Goal: Find specific page/section: Find specific page/section

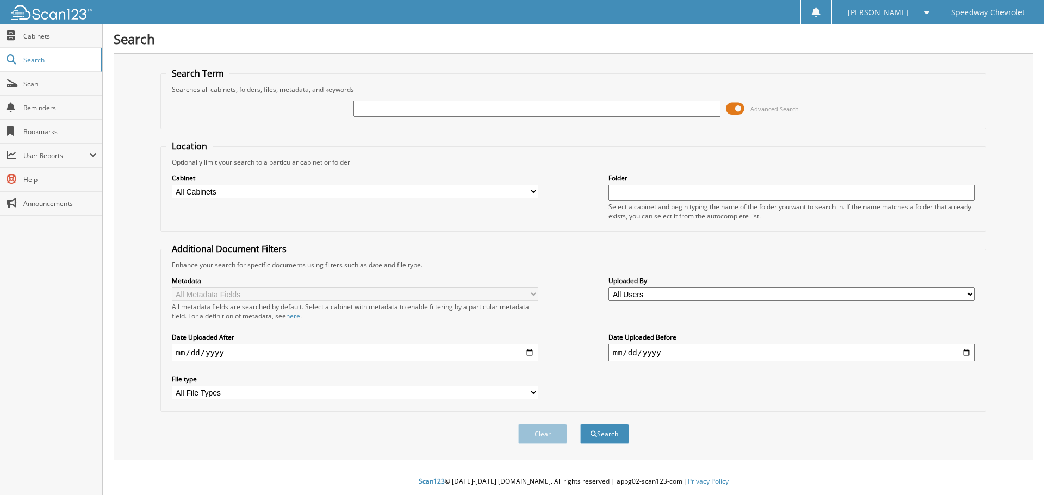
click at [426, 111] on input "text" at bounding box center [536, 109] width 366 height 16
type input "37416"
click at [580, 424] on button "Search" at bounding box center [604, 434] width 49 height 20
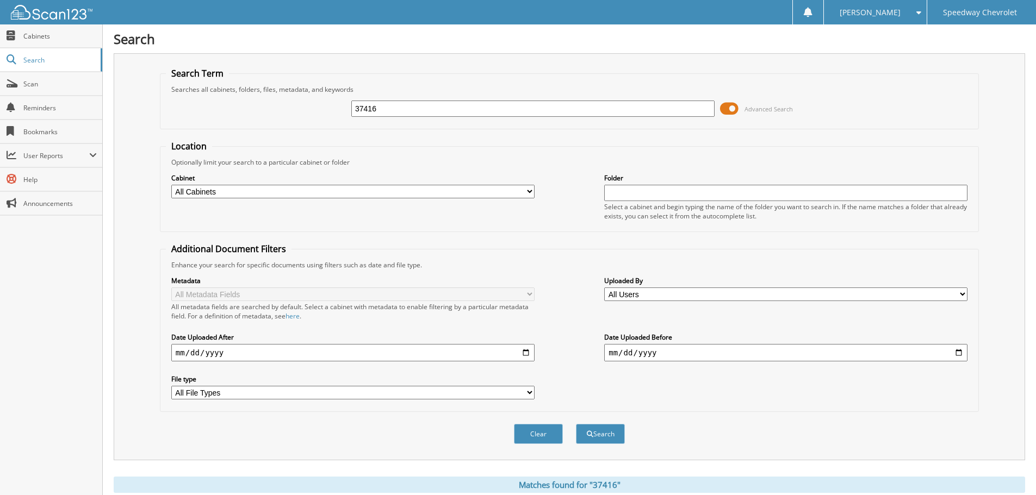
click at [728, 110] on span at bounding box center [729, 109] width 18 height 16
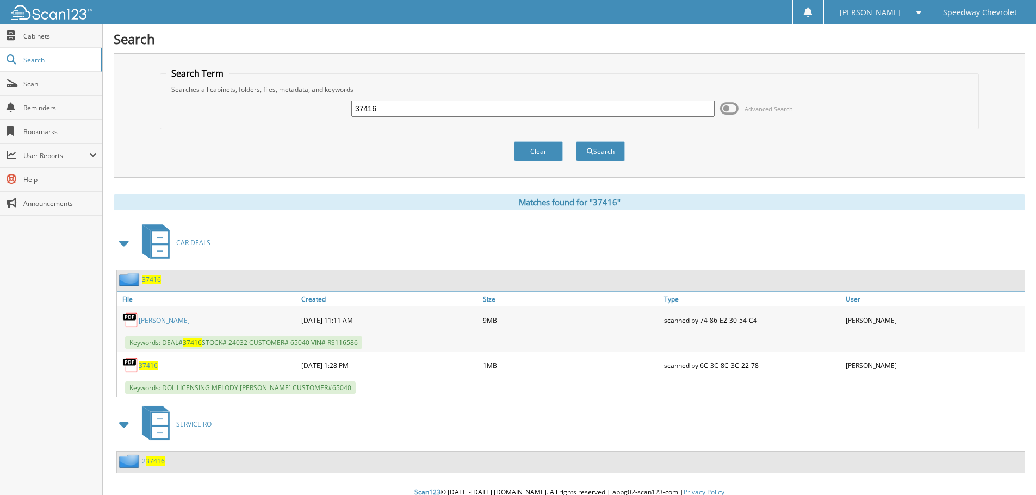
click at [174, 321] on link "[PERSON_NAME]" at bounding box center [164, 320] width 51 height 9
